Goal: Information Seeking & Learning: Learn about a topic

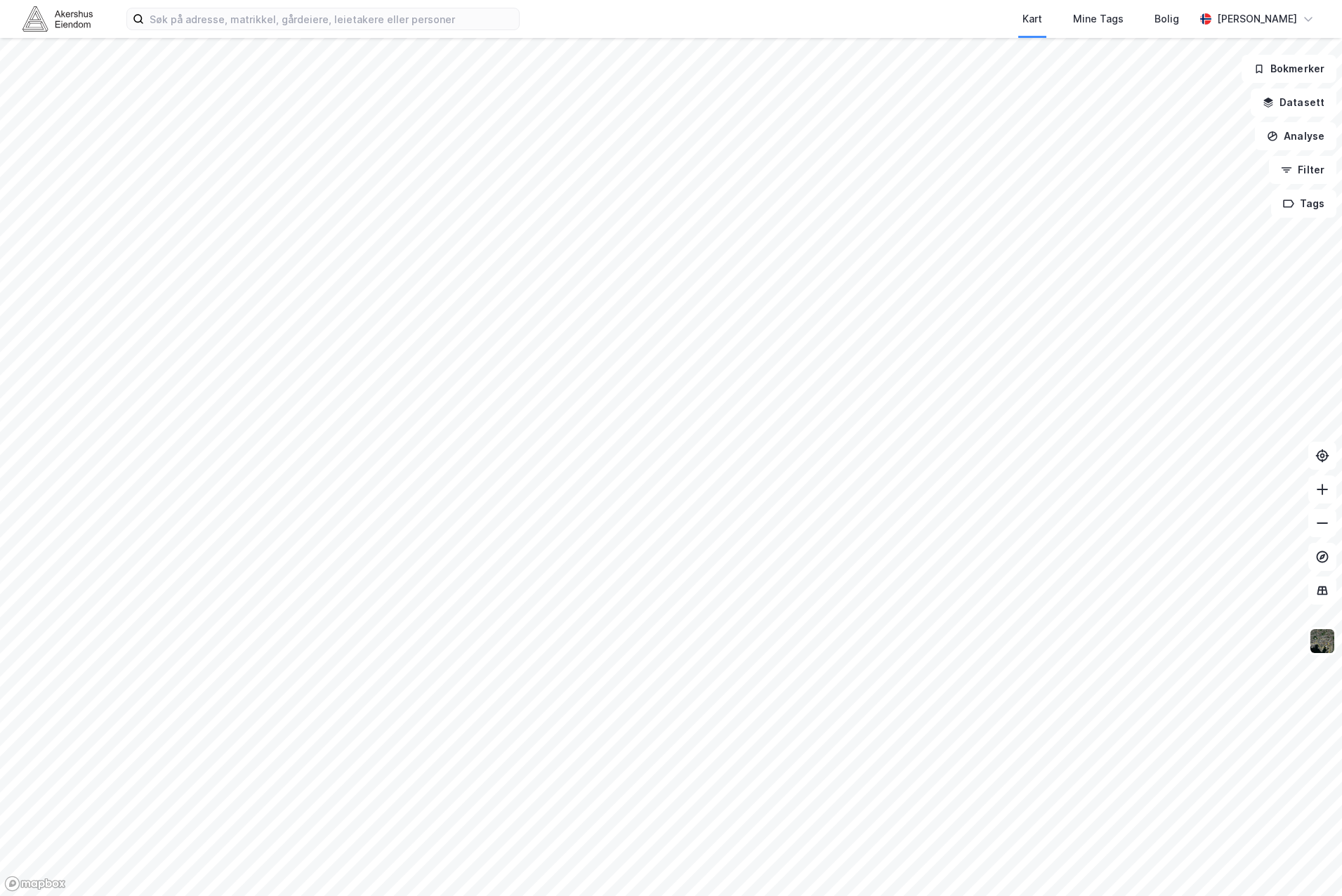
click at [778, 895] on html "Kart Mine Tags Bolig [PERSON_NAME] Bokmerker Datasett Analyse Filter Tags" at bounding box center [671, 448] width 1342 height 896
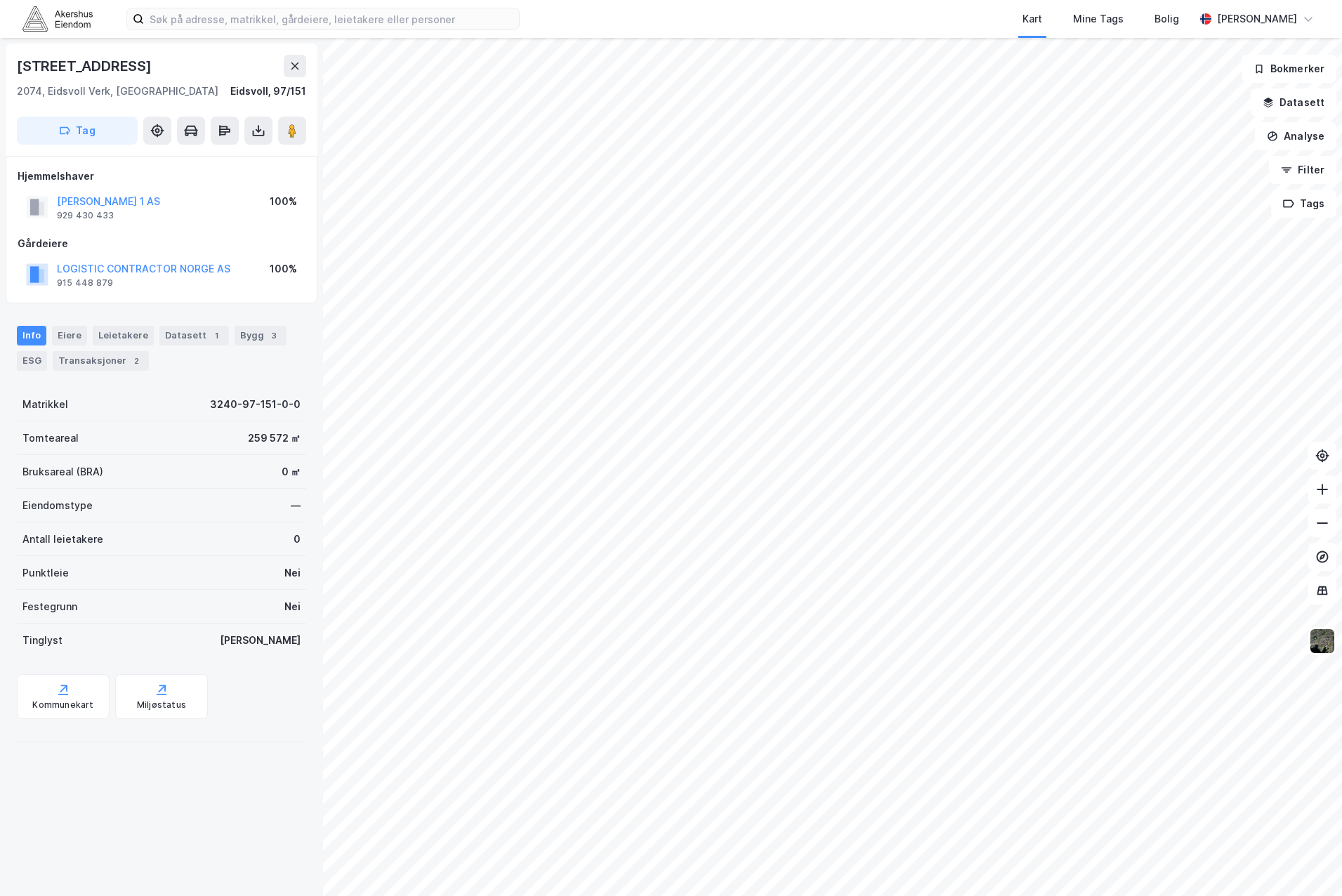
drag, startPoint x: 178, startPoint y: 58, endPoint x: 15, endPoint y: 67, distance: 163.2
click at [15, 67] on div "[STREET_ADDRESS]" at bounding box center [161, 100] width 311 height 112
copy div "[STREET_ADDRESS]"
click at [1182, 586] on icon at bounding box center [1322, 590] width 14 height 14
click at [1182, 640] on img at bounding box center [1323, 641] width 27 height 27
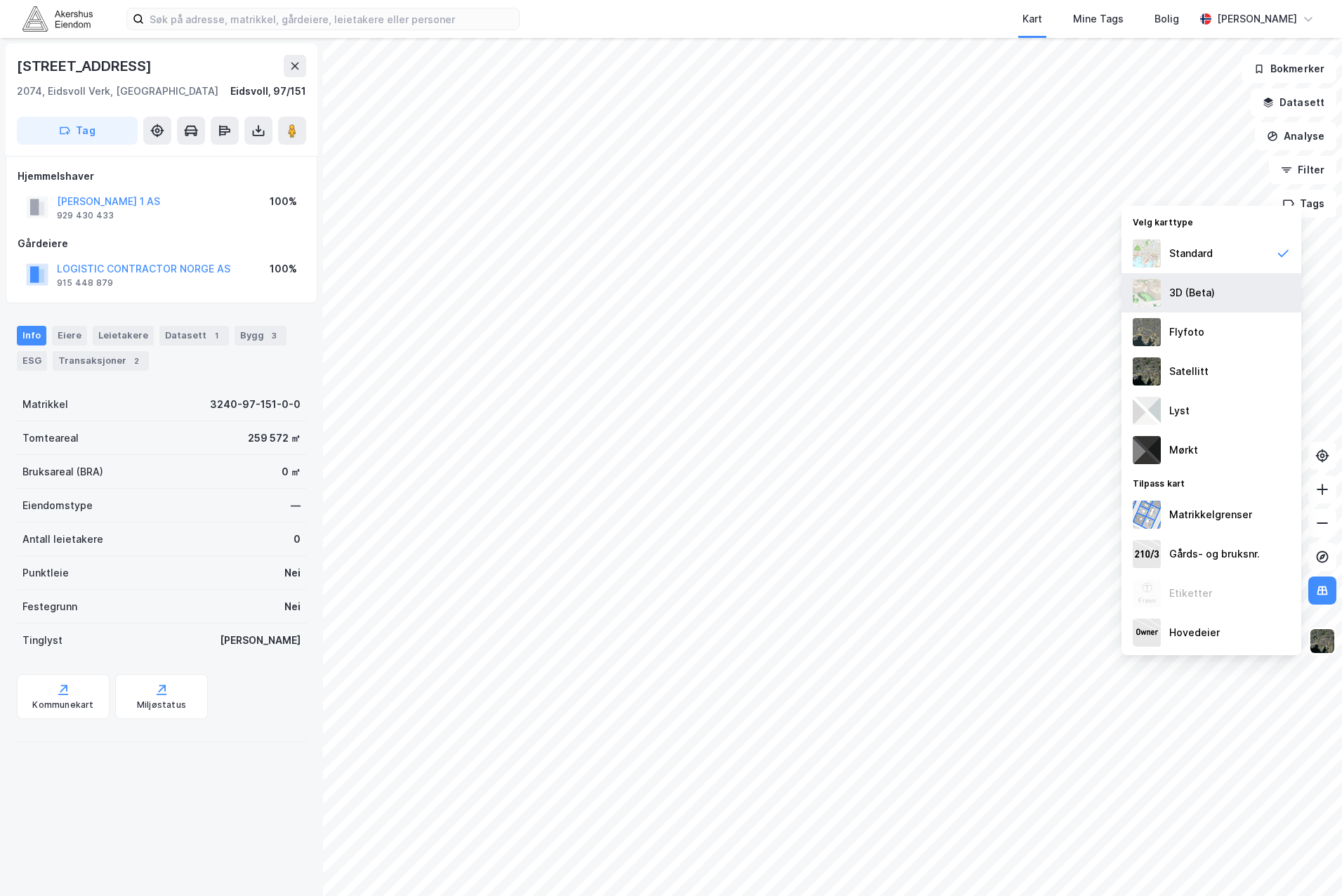
click at [1182, 295] on div "3D (Beta)" at bounding box center [1211, 293] width 180 height 40
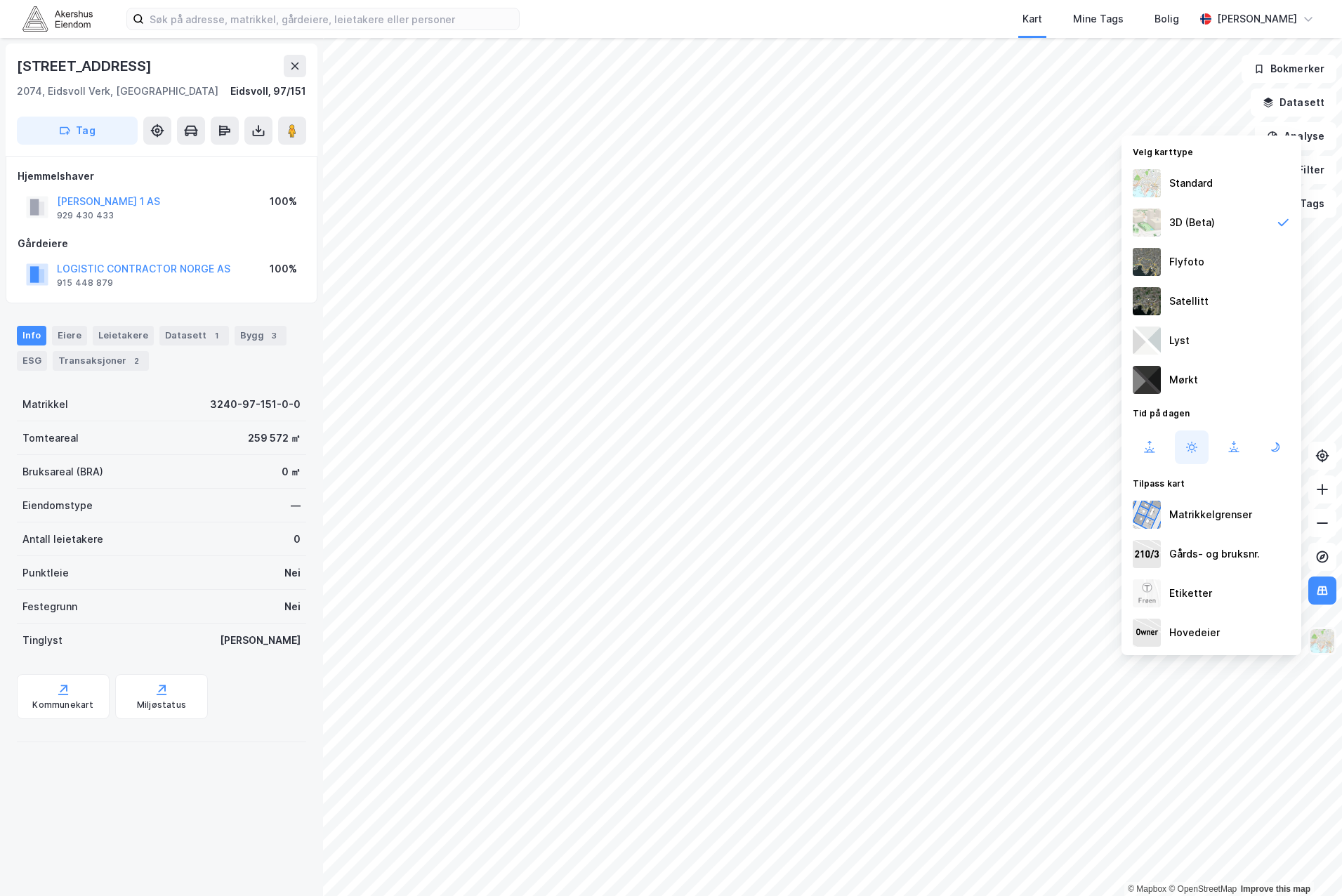
click at [1182, 645] on img at bounding box center [1323, 641] width 27 height 27
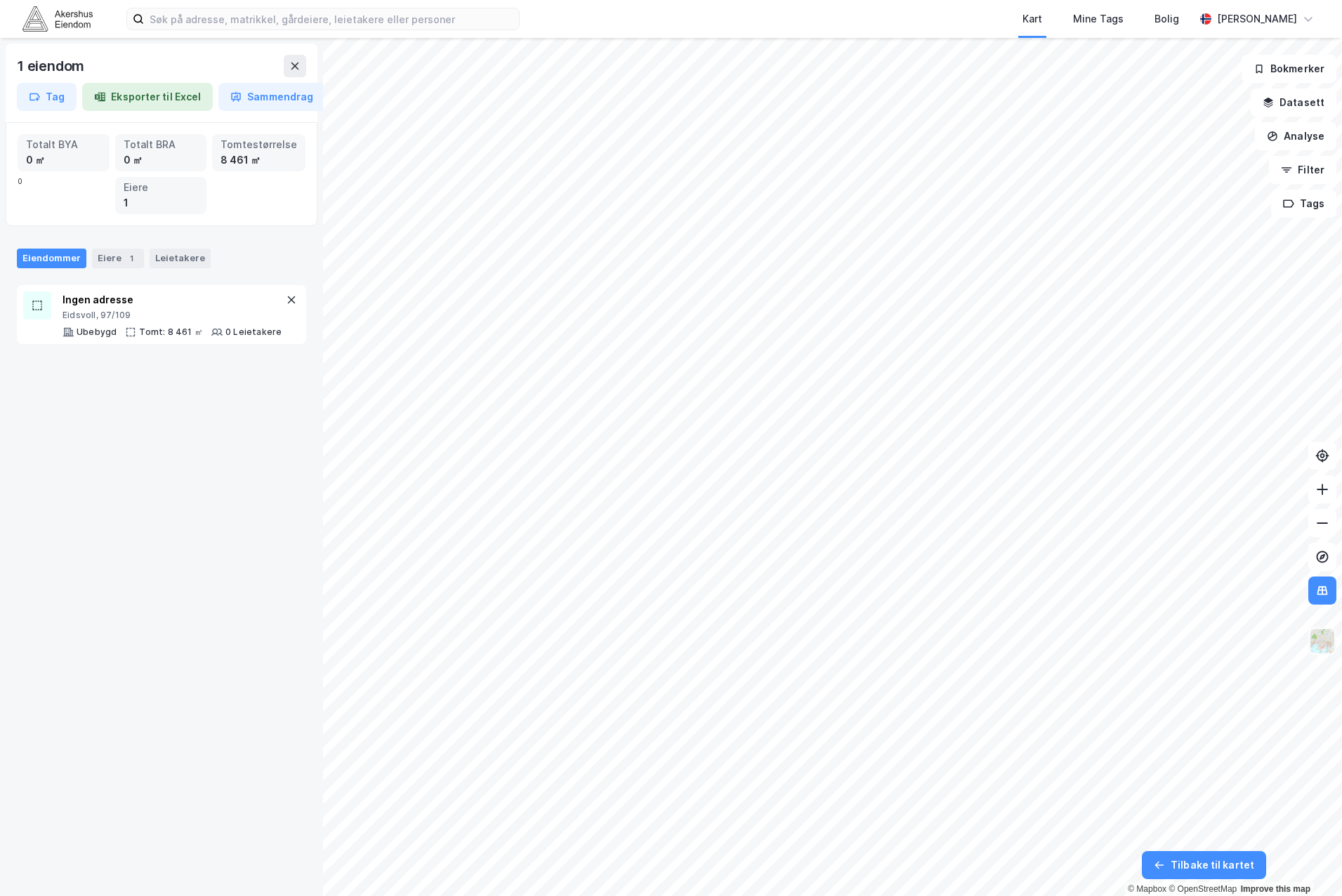
click at [1182, 650] on img at bounding box center [1323, 641] width 27 height 27
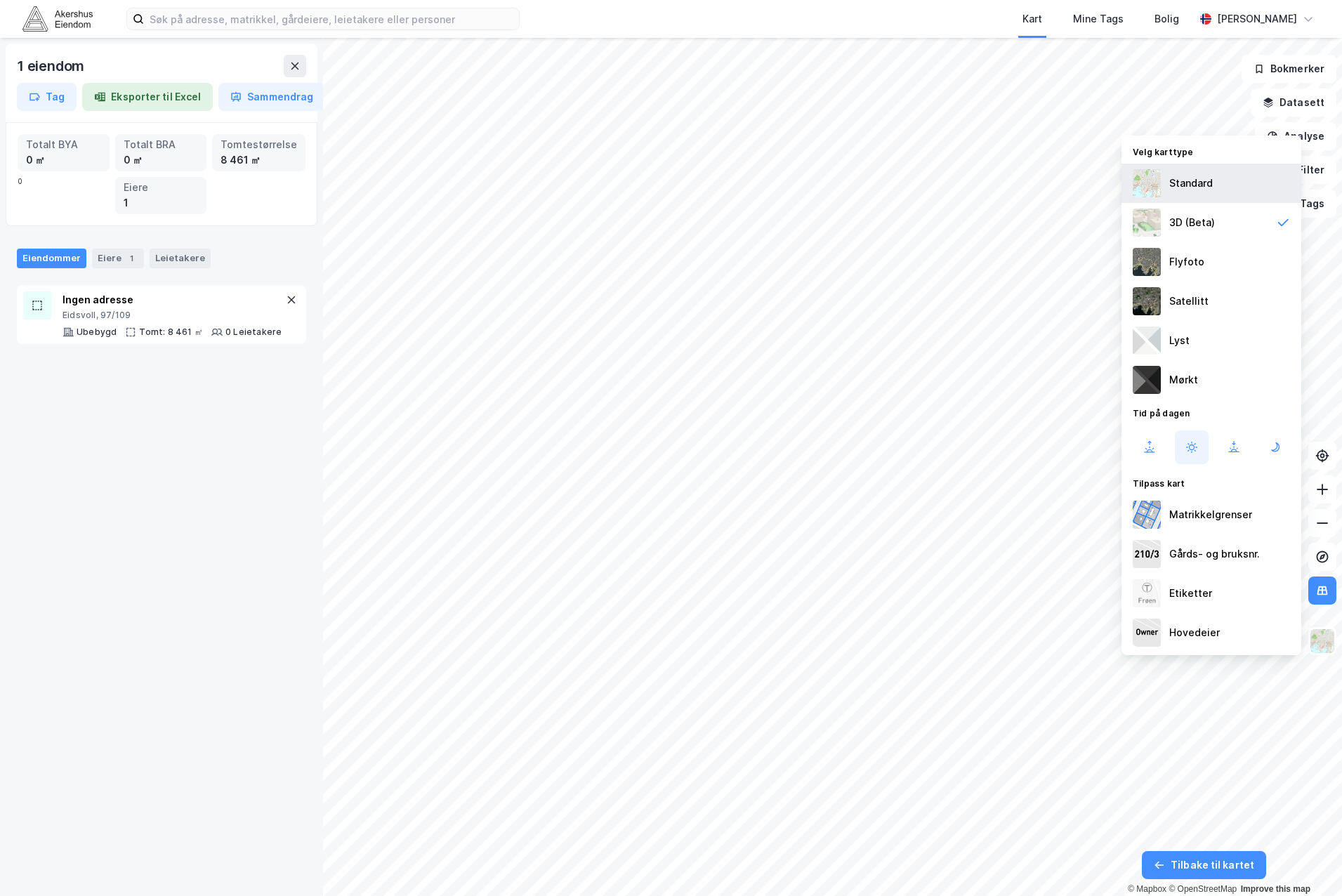
click at [1182, 170] on div "Standard" at bounding box center [1211, 183] width 180 height 40
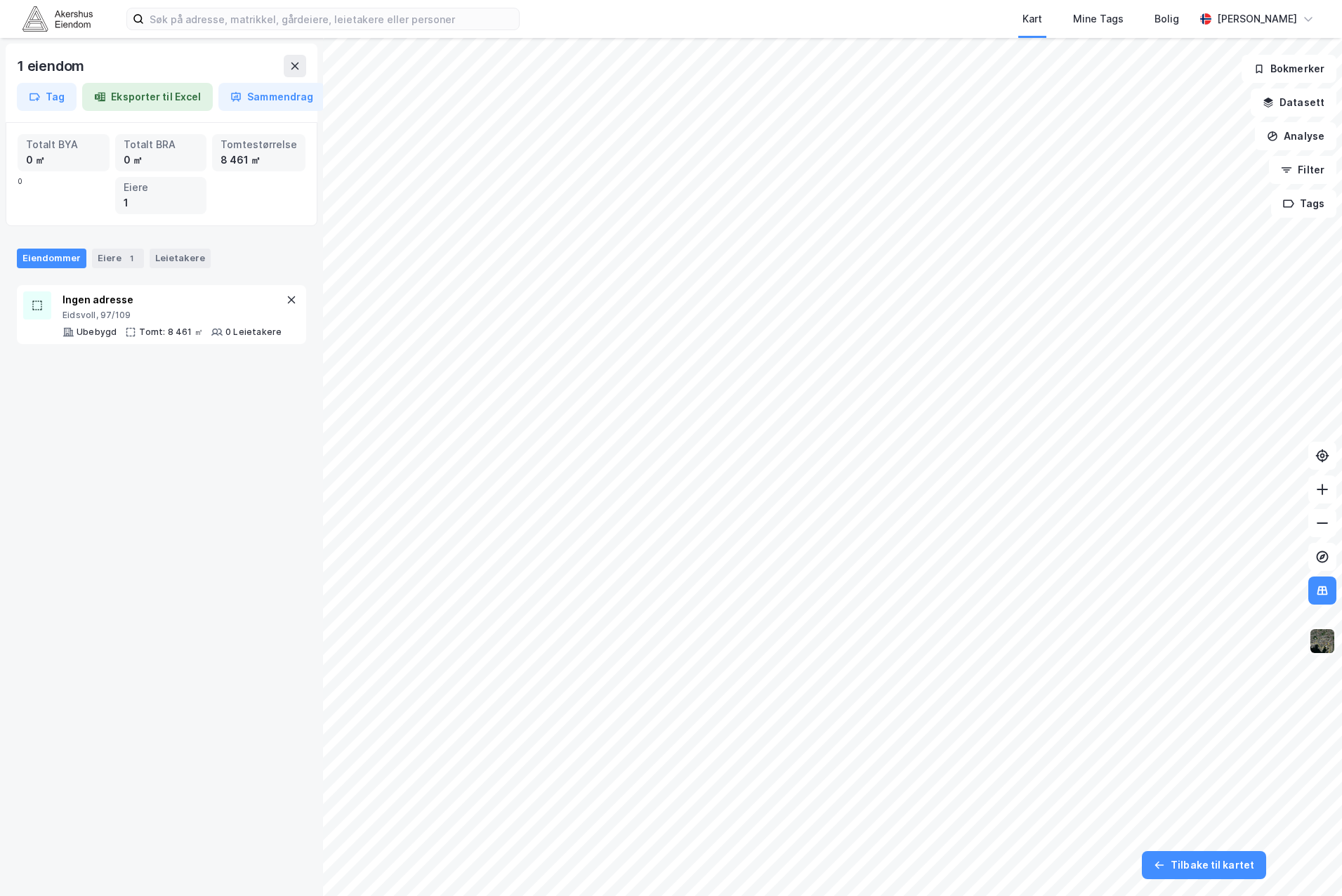
click at [1182, 649] on img at bounding box center [1323, 641] width 27 height 27
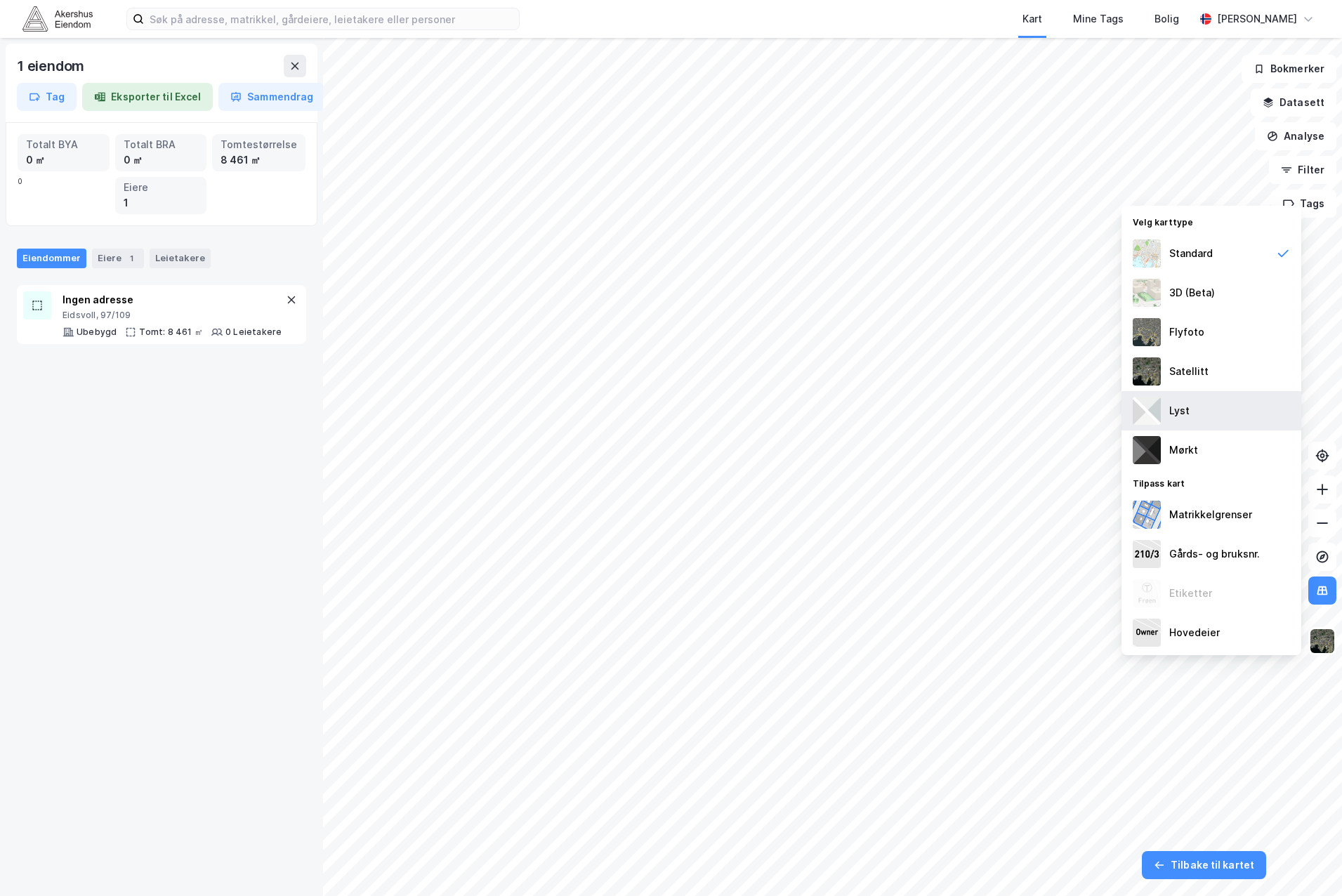
click at [1182, 422] on div "Lyst" at bounding box center [1211, 410] width 180 height 40
click at [1182, 457] on div "Mørkt" at bounding box center [1211, 450] width 180 height 40
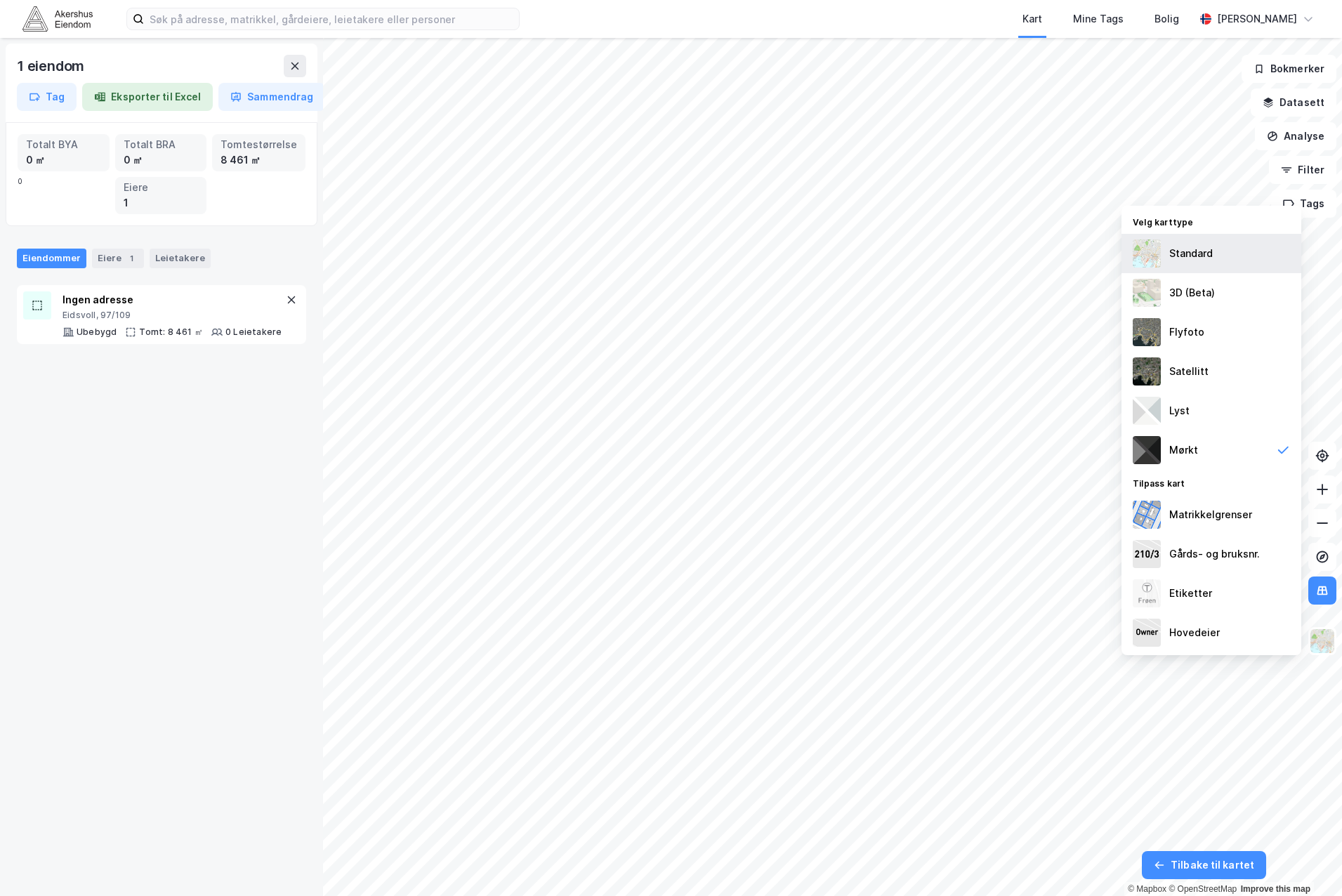
click at [1182, 256] on div "Standard" at bounding box center [1211, 253] width 180 height 40
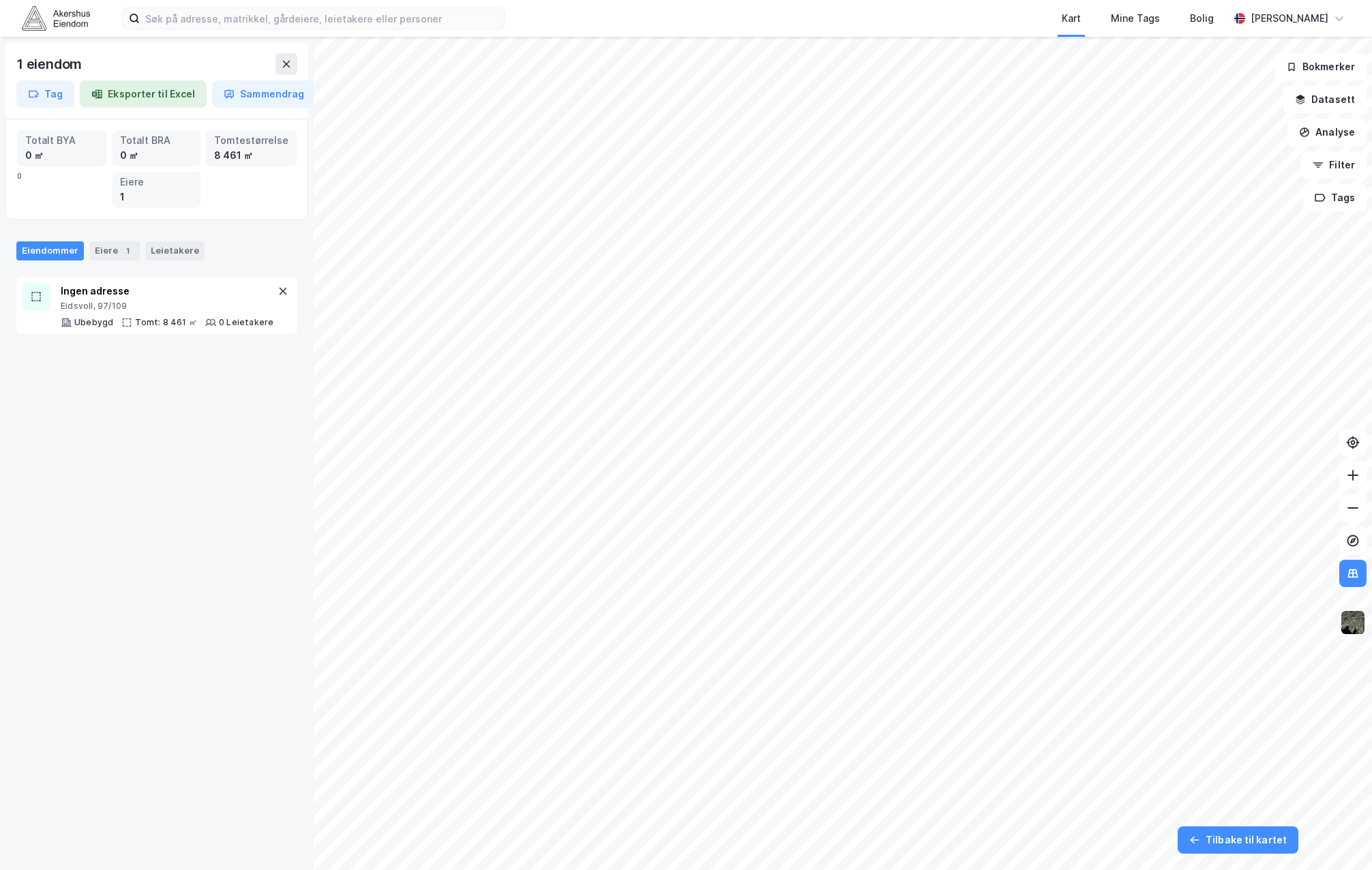
click at [1148, 629] on img at bounding box center [1353, 623] width 26 height 26
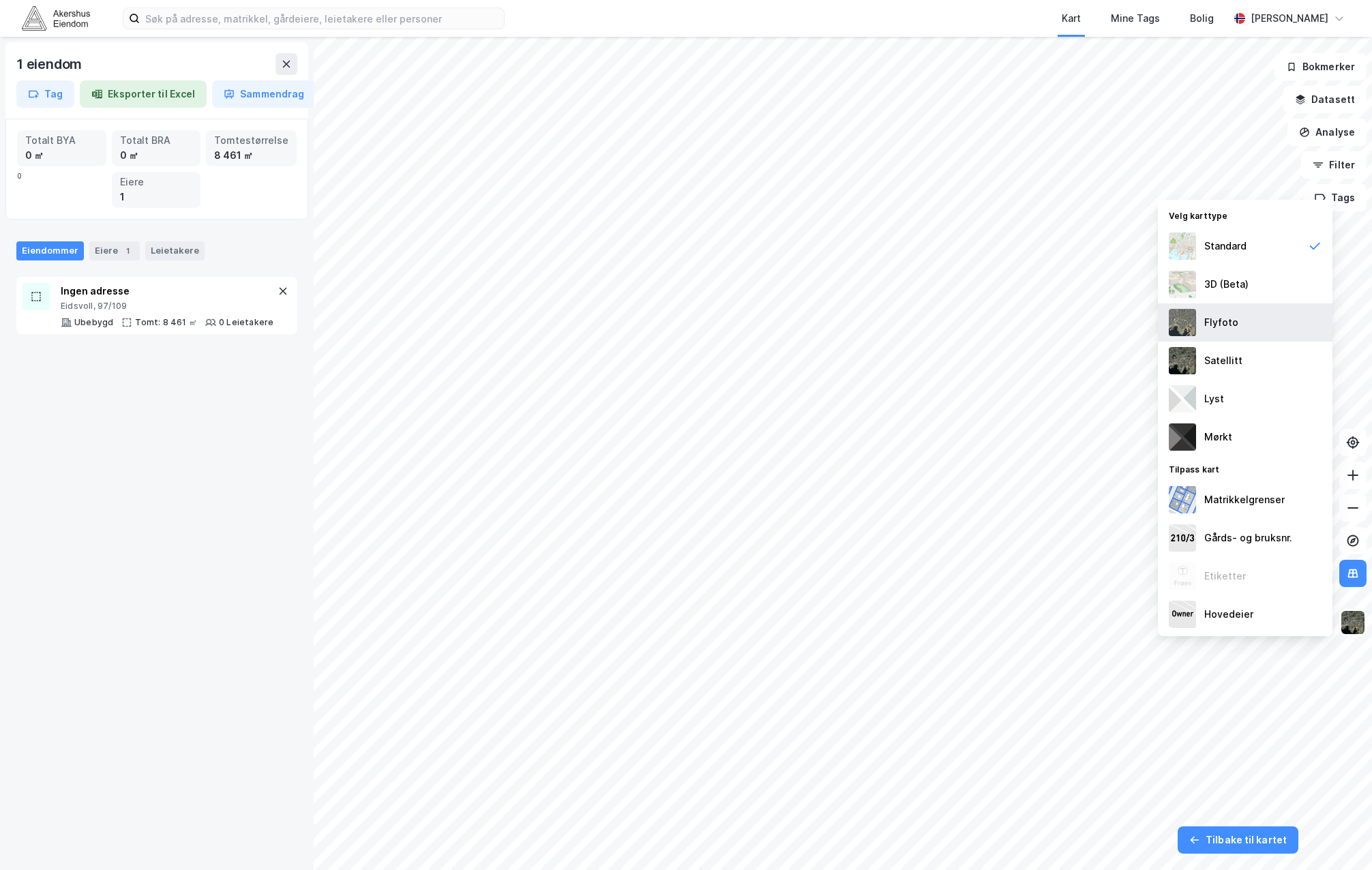
click at [1148, 327] on div "Flyfoto" at bounding box center [1245, 322] width 175 height 39
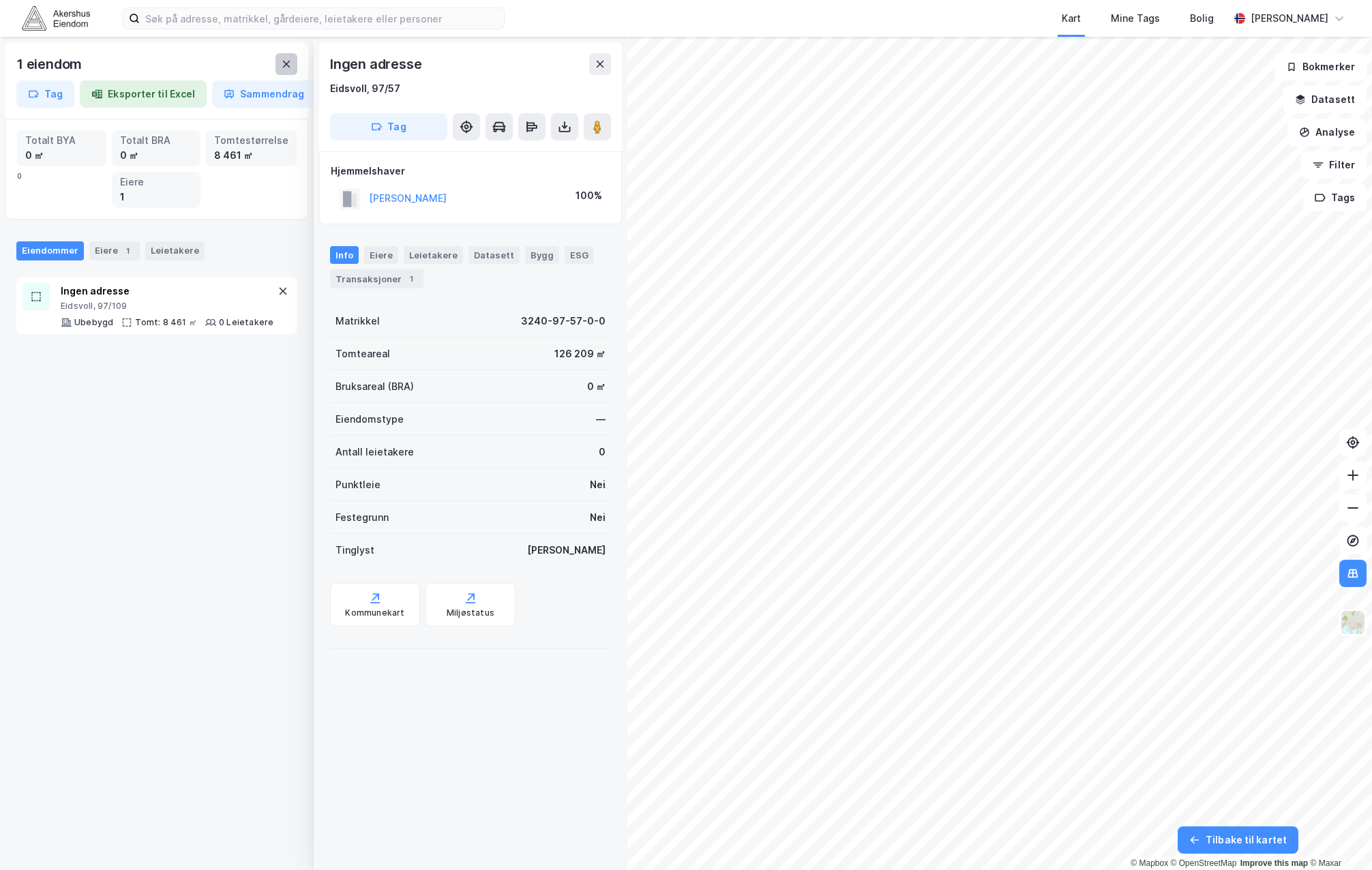
click at [286, 67] on icon at bounding box center [286, 64] width 11 height 11
